Goal: Task Accomplishment & Management: Manage account settings

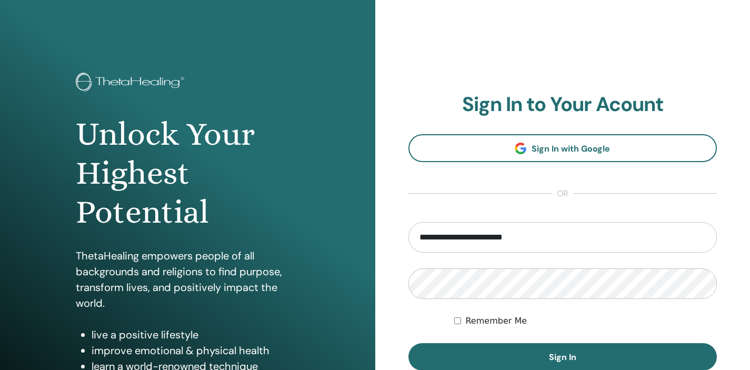
drag, startPoint x: 481, startPoint y: 238, endPoint x: 475, endPoint y: 237, distance: 5.9
click at [475, 237] on input "**********" at bounding box center [562, 237] width 309 height 31
type input "**********"
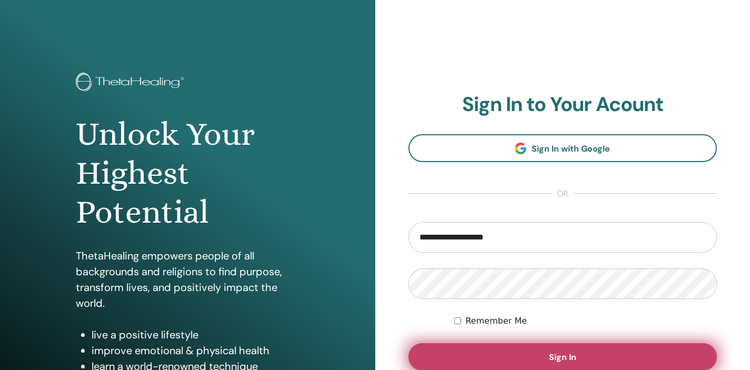
click at [568, 350] on button "Sign In" at bounding box center [562, 356] width 309 height 27
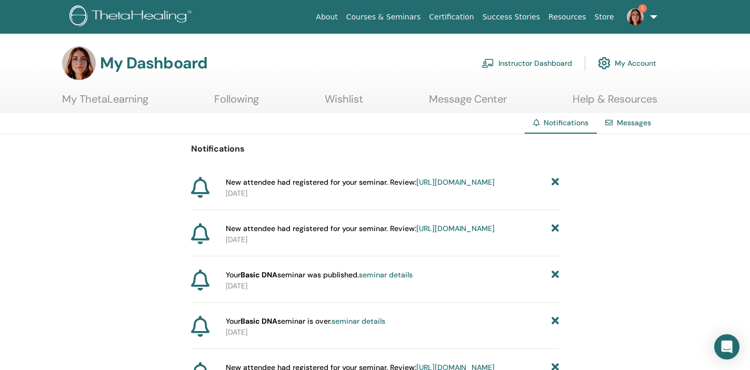
click at [638, 18] on img at bounding box center [635, 16] width 17 height 17
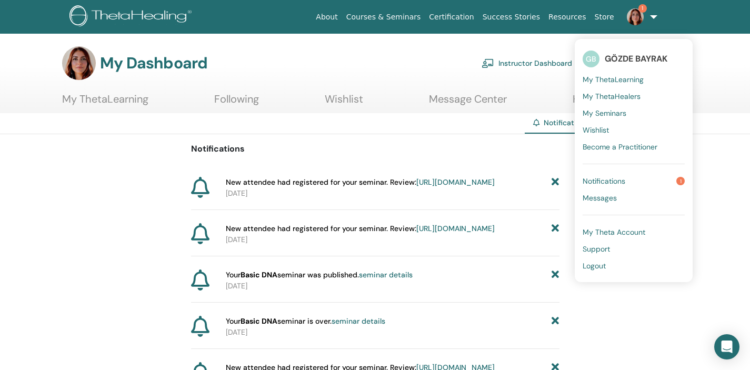
click at [651, 180] on link "Notifications 1" at bounding box center [633, 181] width 102 height 17
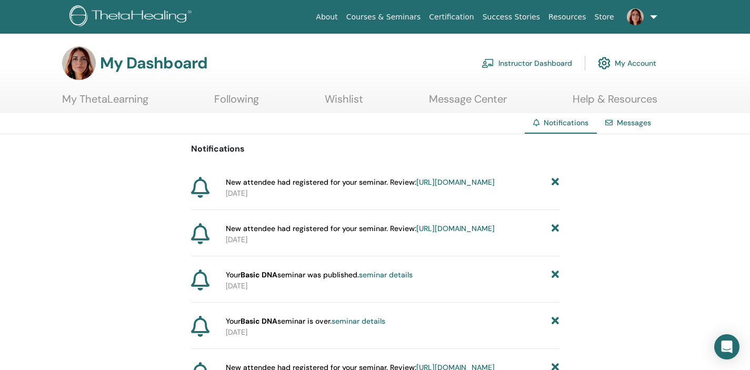
click at [416, 187] on link "https://member.thetahealing.com/instructor/seminar/378435/attendees" at bounding box center [455, 181] width 78 height 9
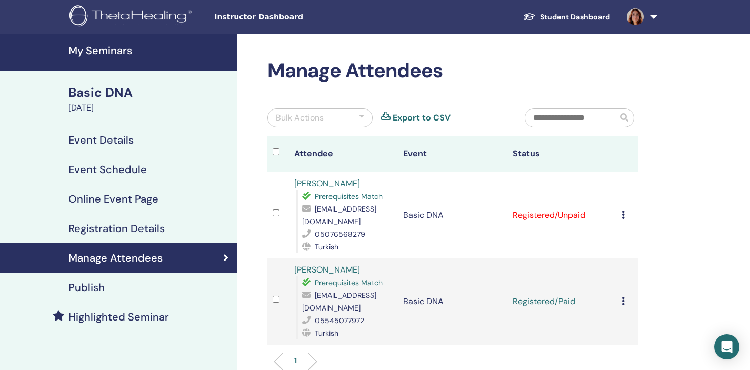
click at [626, 216] on div "Cancel Registration Do not auto-certify Mark as Paid Mark as Unpaid Mark as Abs…" at bounding box center [626, 215] width 11 height 13
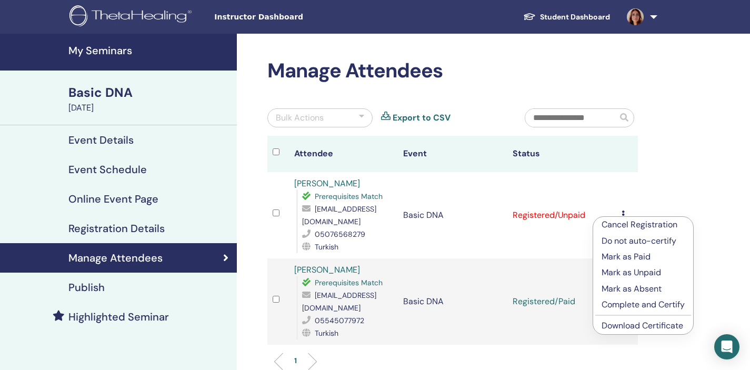
click at [647, 256] on p "Mark as Paid" at bounding box center [642, 256] width 83 height 13
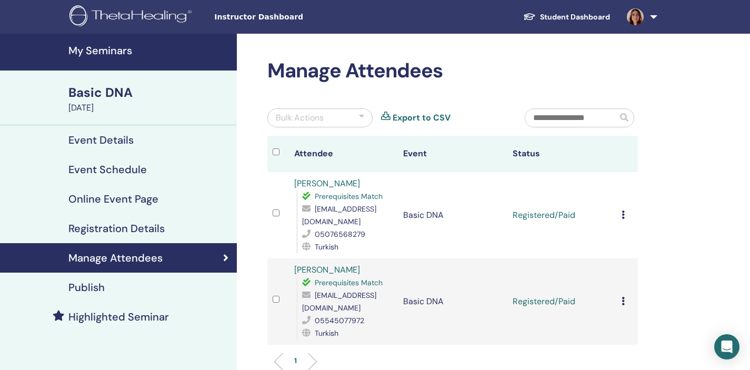
click at [143, 198] on h4 "Online Event Page" at bounding box center [113, 199] width 90 height 13
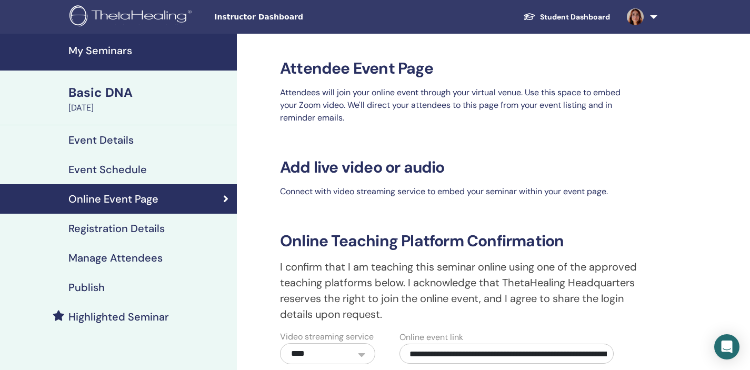
click at [125, 172] on h4 "Event Schedule" at bounding box center [107, 169] width 78 height 13
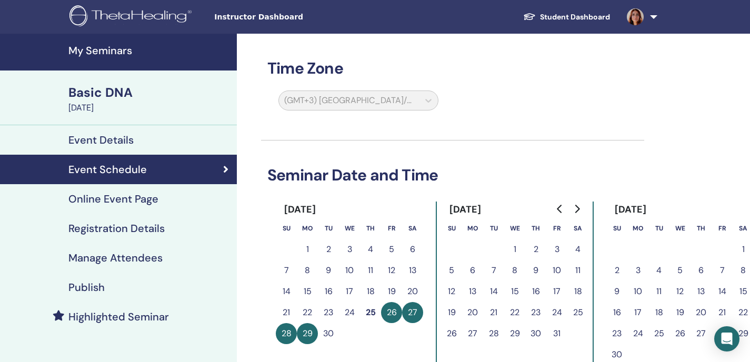
click at [654, 19] on link at bounding box center [639, 17] width 43 height 34
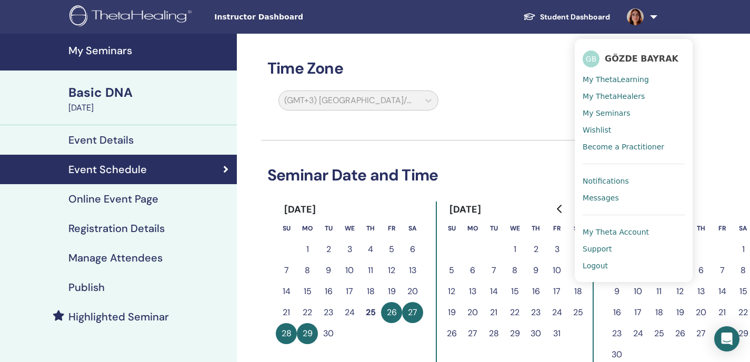
click at [616, 110] on span "My Seminars" at bounding box center [605, 112] width 47 height 9
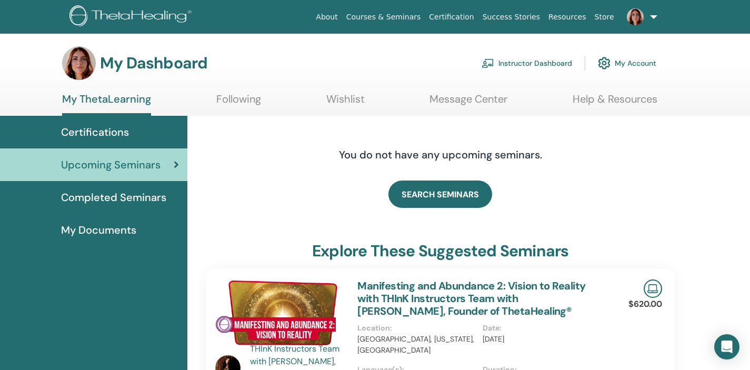
click at [539, 63] on link "Instructor Dashboard" at bounding box center [526, 63] width 91 height 23
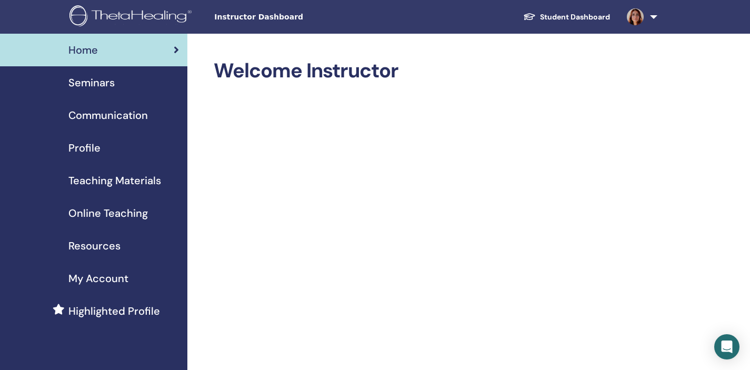
click at [115, 88] on div "Seminars" at bounding box center [93, 83] width 170 height 16
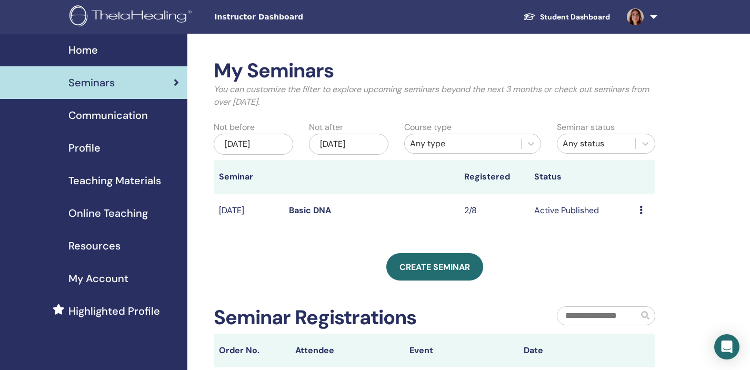
click at [645, 210] on div "Preview Edit Attendees Cancel" at bounding box center [644, 210] width 11 height 13
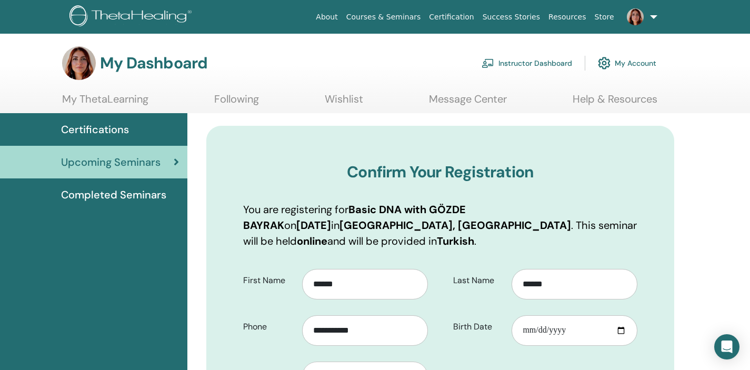
click at [538, 64] on link "Instructor Dashboard" at bounding box center [526, 63] width 91 height 23
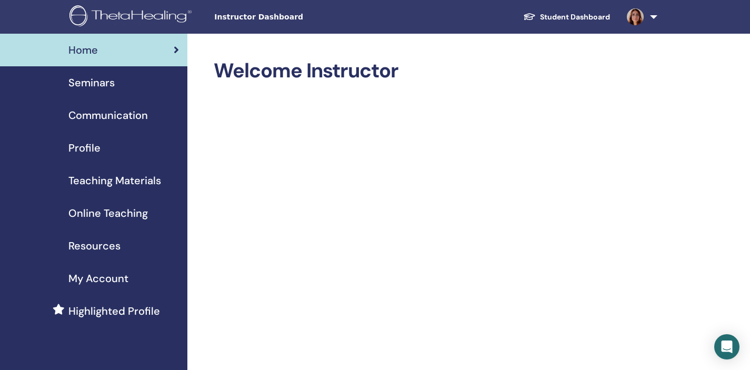
click at [95, 83] on span "Seminars" at bounding box center [91, 83] width 46 height 16
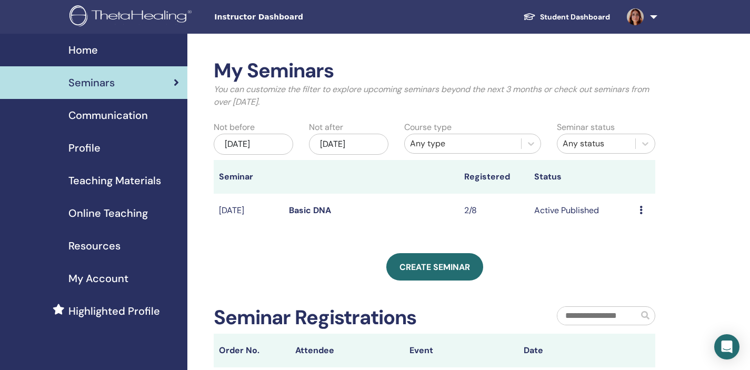
click at [640, 208] on icon at bounding box center [640, 210] width 3 height 8
click at [639, 247] on link "Attendees" at bounding box center [637, 248] width 40 height 11
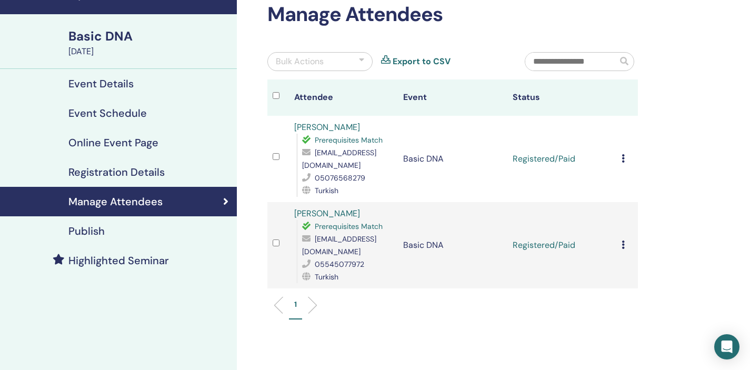
scroll to position [45, 0]
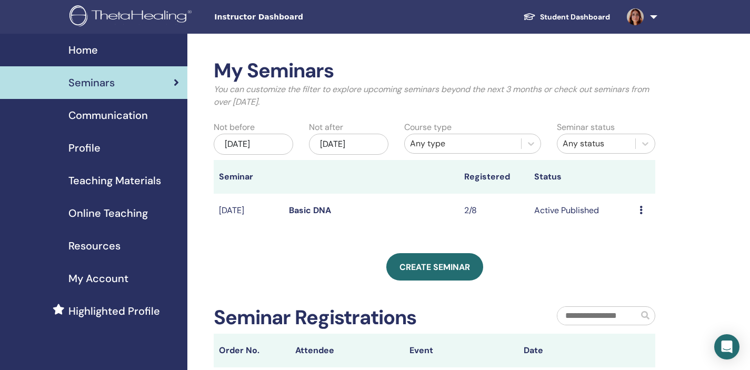
click at [640, 210] on icon at bounding box center [640, 210] width 3 height 8
click at [626, 238] on link "Edit" at bounding box center [624, 234] width 15 height 11
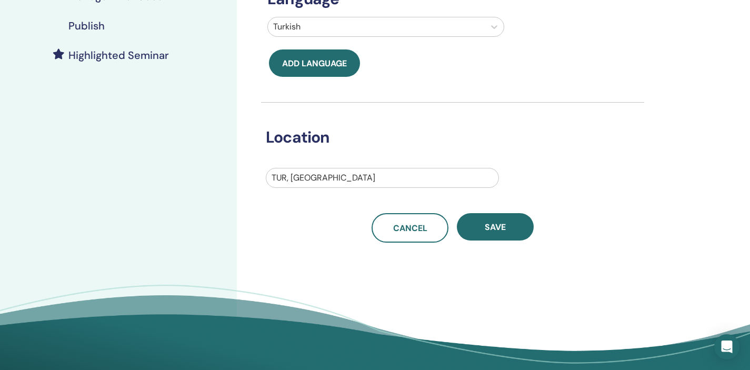
scroll to position [315, 0]
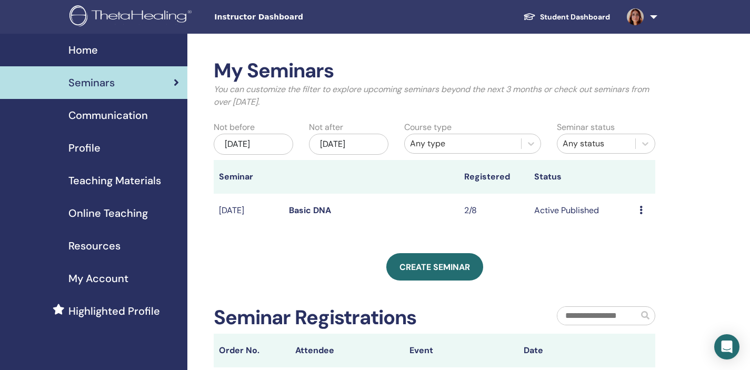
click at [643, 210] on div "Preview Edit Attendees Cancel" at bounding box center [644, 210] width 11 height 13
click at [728, 341] on icon "Open Intercom Messenger" at bounding box center [726, 347] width 12 height 14
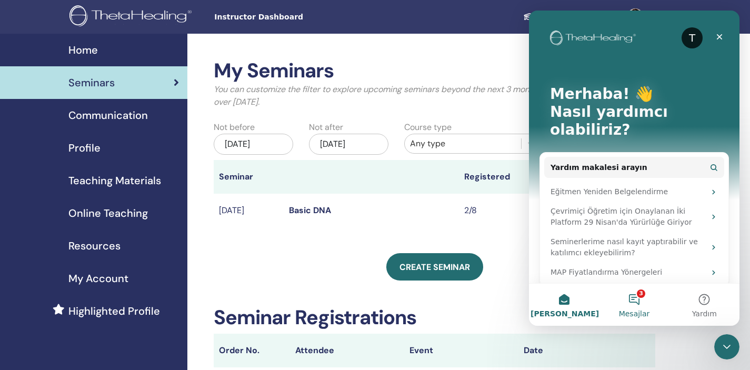
click at [640, 297] on button "3 Mesajlar" at bounding box center [634, 305] width 70 height 42
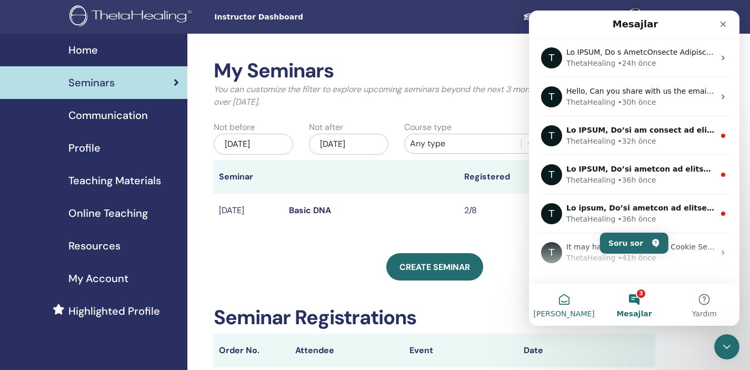
click at [567, 304] on button "Ana Sayfa" at bounding box center [564, 305] width 70 height 42
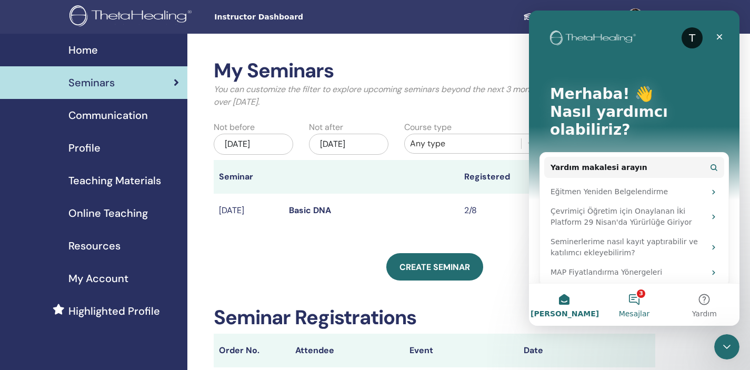
click at [640, 300] on button "3 Mesajlar" at bounding box center [634, 305] width 70 height 42
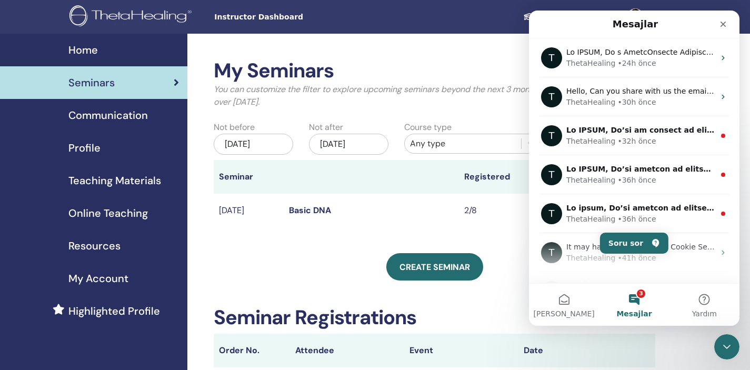
click at [437, 192] on th at bounding box center [371, 177] width 175 height 34
click at [724, 26] on icon "Kapat" at bounding box center [723, 25] width 6 height 6
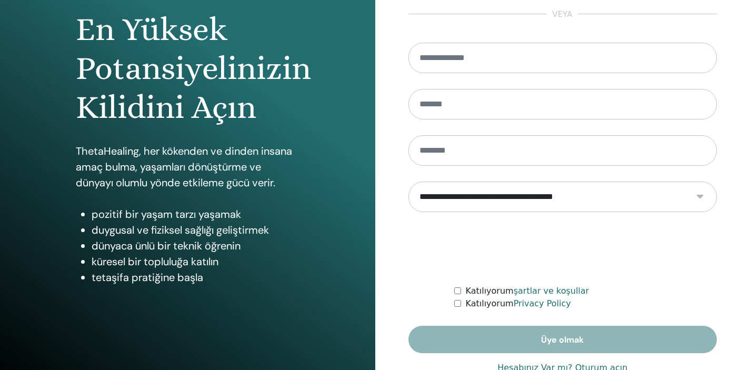
scroll to position [78, 0]
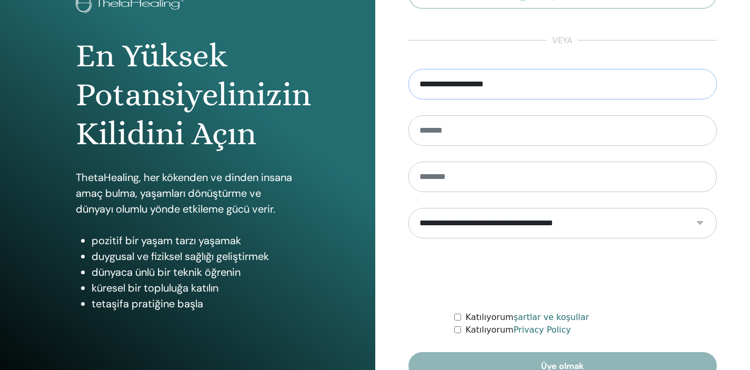
drag, startPoint x: 457, startPoint y: 83, endPoint x: 398, endPoint y: 85, distance: 58.4
click at [398, 86] on div "**********" at bounding box center [562, 174] width 375 height 505
type input "**********"
click at [467, 130] on input "text" at bounding box center [562, 130] width 309 height 31
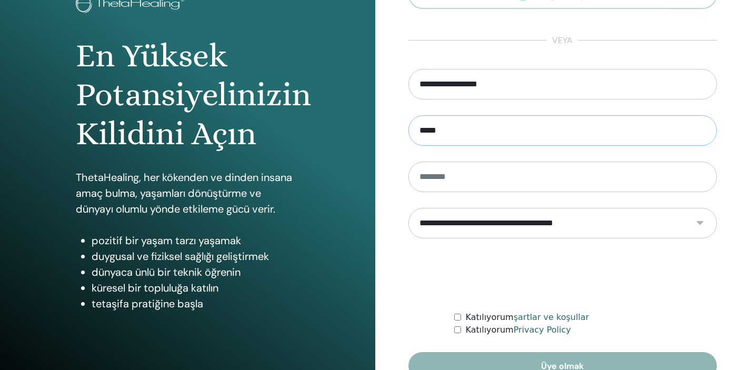
type input "*****"
click at [494, 176] on input "text" at bounding box center [562, 177] width 309 height 31
type input "******"
click at [620, 227] on select "**********" at bounding box center [562, 223] width 309 height 31
select select "***"
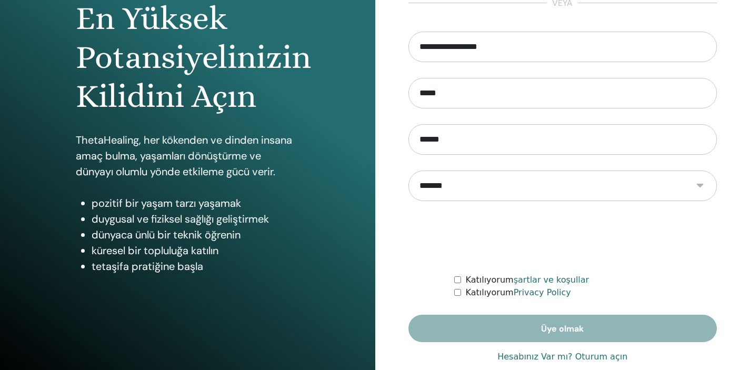
scroll to position [120, 0]
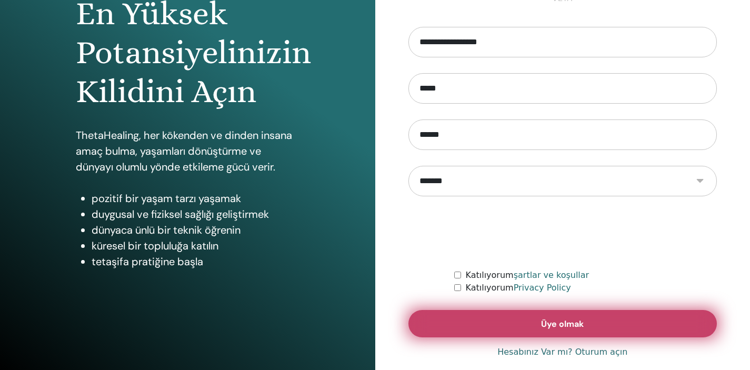
click at [602, 323] on button "Üye olmak" at bounding box center [562, 323] width 309 height 27
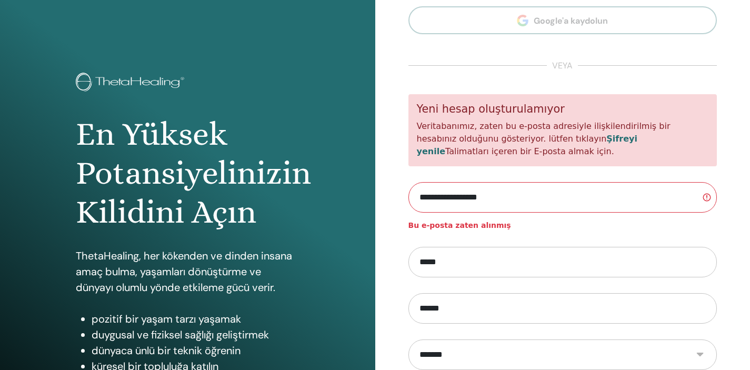
click at [588, 139] on link "Şifreyi yenile" at bounding box center [527, 145] width 220 height 23
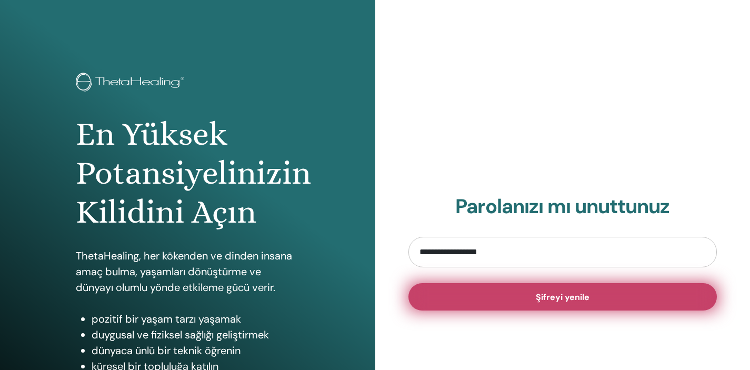
click at [651, 295] on button "Şifreyi yenile" at bounding box center [562, 296] width 309 height 27
